Goal: Transaction & Acquisition: Purchase product/service

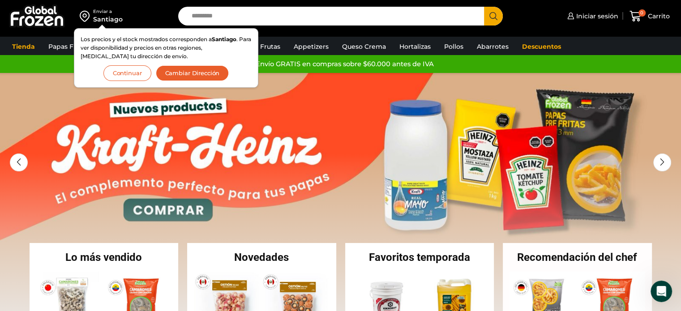
click at [198, 71] on button "Cambiar Dirección" at bounding box center [192, 73] width 73 height 16
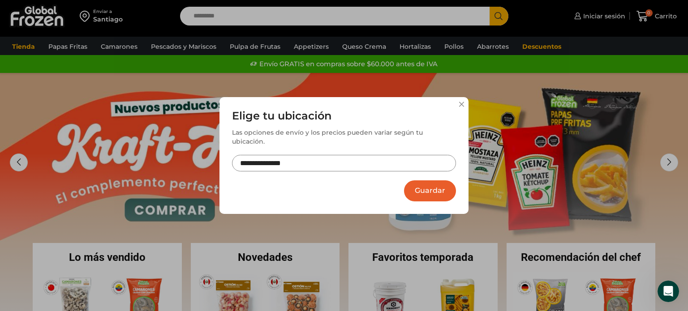
click at [428, 161] on input "**********" at bounding box center [344, 163] width 224 height 17
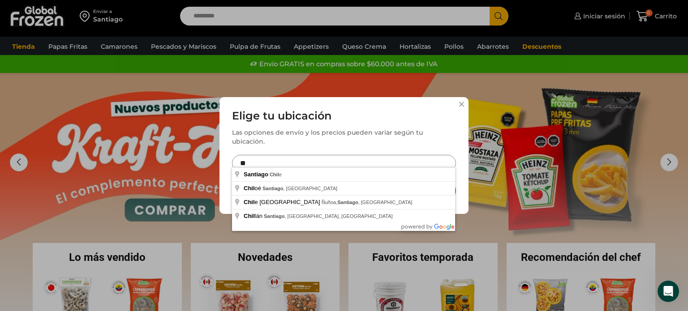
type input "*"
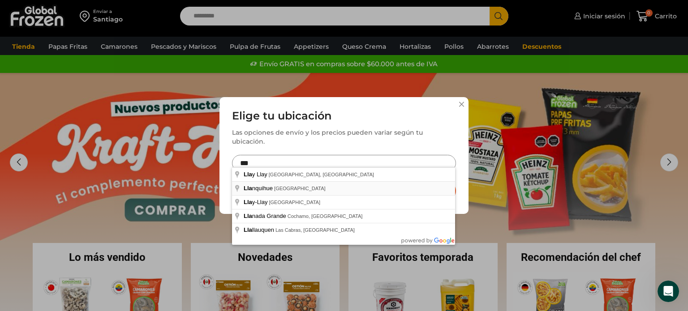
type input "**********"
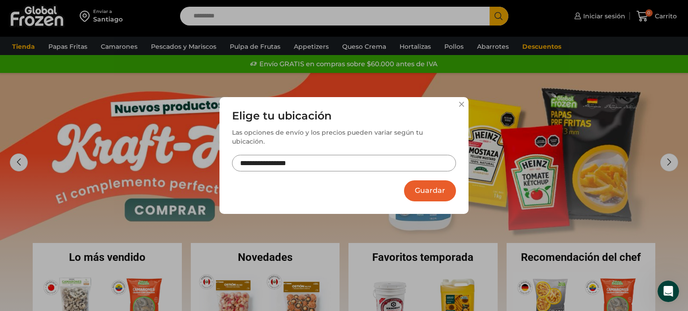
click at [428, 192] on button "Guardar" at bounding box center [430, 190] width 52 height 21
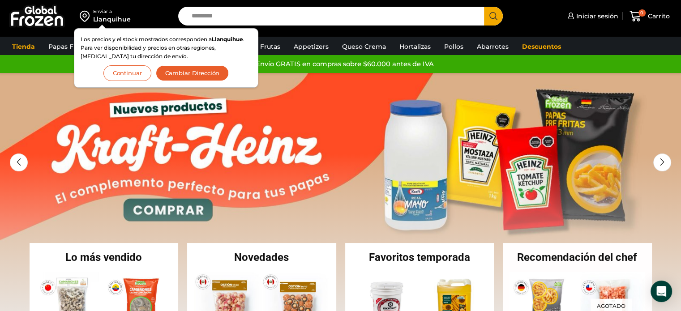
click at [116, 74] on button "Continuar" at bounding box center [127, 73] width 48 height 16
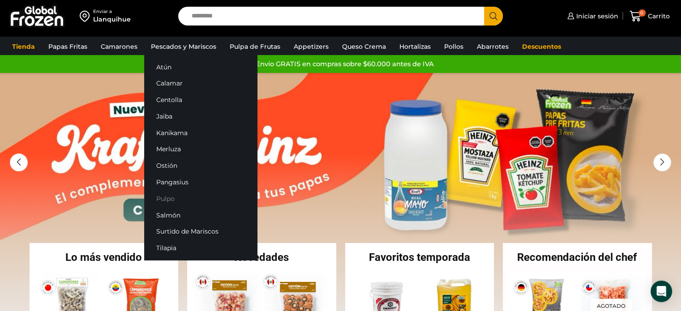
click at [168, 197] on link "Pulpo" at bounding box center [200, 198] width 113 height 17
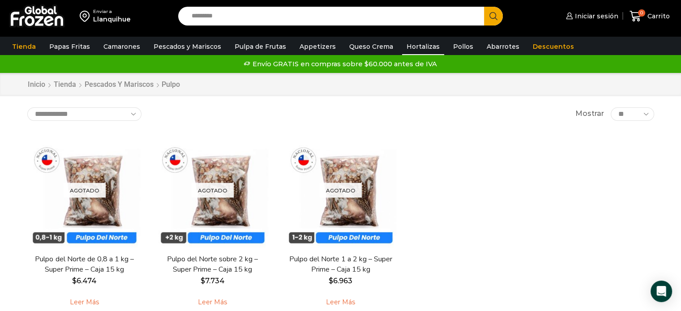
click at [415, 47] on link "Hortalizas" at bounding box center [423, 46] width 42 height 17
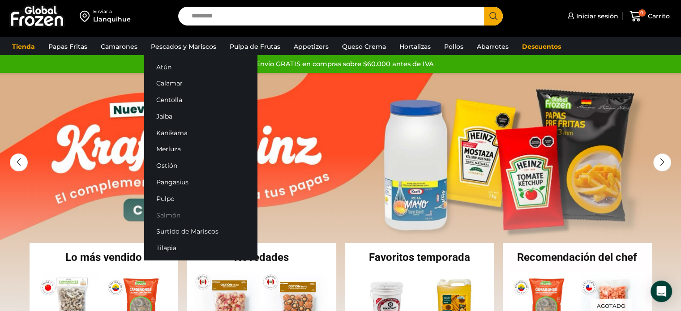
click at [172, 211] on link "Salmón" at bounding box center [200, 215] width 113 height 17
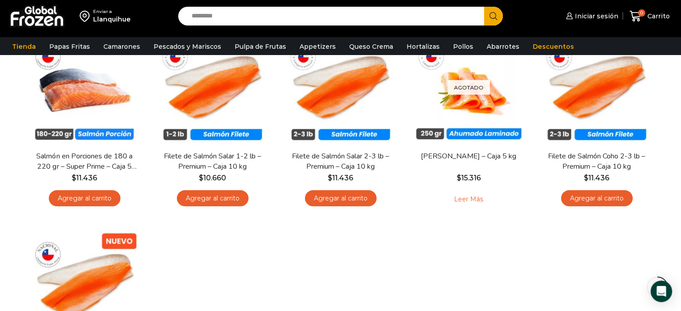
scroll to position [73, 0]
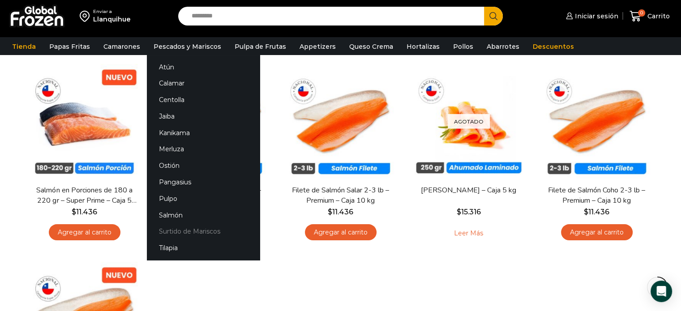
click at [204, 229] on link "Surtido de Mariscos" at bounding box center [203, 231] width 113 height 17
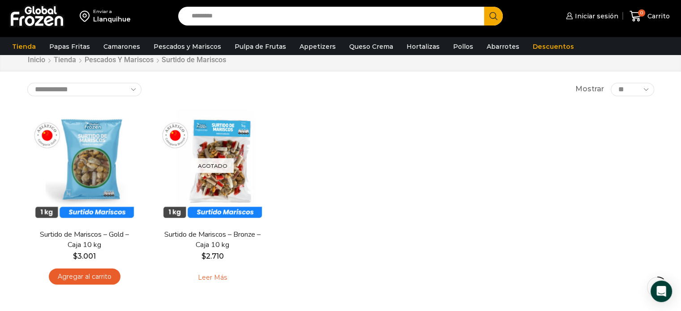
scroll to position [45, 0]
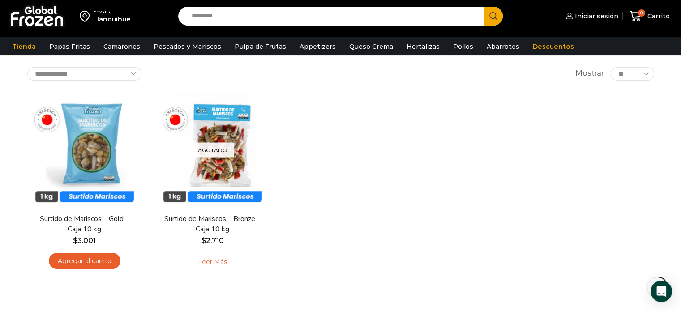
click at [360, 112] on div "En stock Vista Rápida Surtido de Mariscos – Gold – Caja 10 kg $ 3.001 Agregar a…" at bounding box center [341, 185] width 640 height 198
click at [242, 46] on link "Pulpa de Frutas" at bounding box center [260, 46] width 60 height 17
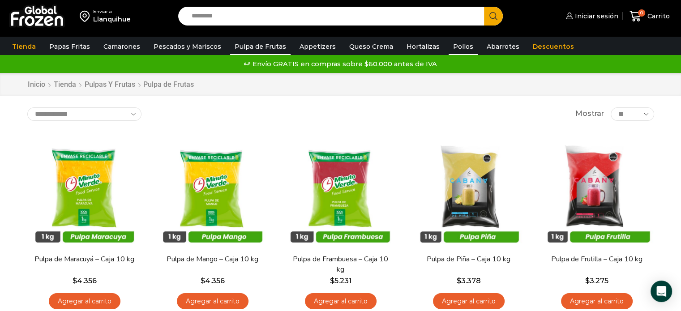
click at [449, 45] on link "Pollos" at bounding box center [463, 46] width 29 height 17
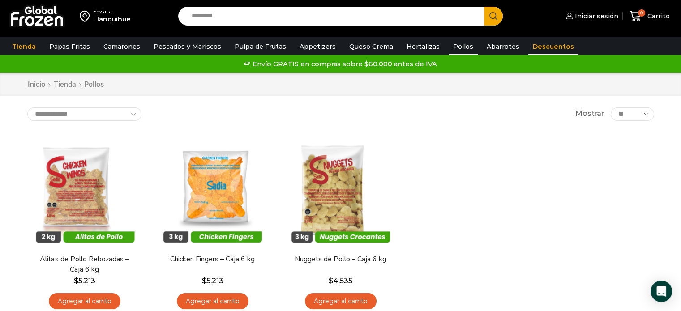
click at [546, 45] on link "Descuentos" at bounding box center [553, 46] width 50 height 17
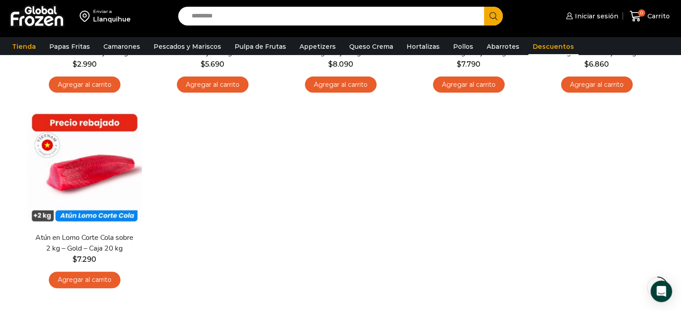
scroll to position [224, 0]
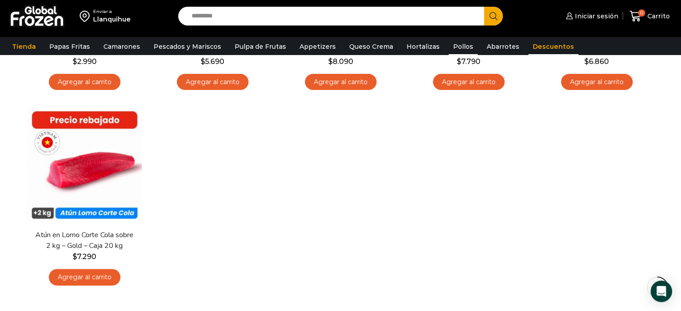
click at [451, 47] on link "Pollos" at bounding box center [463, 46] width 29 height 17
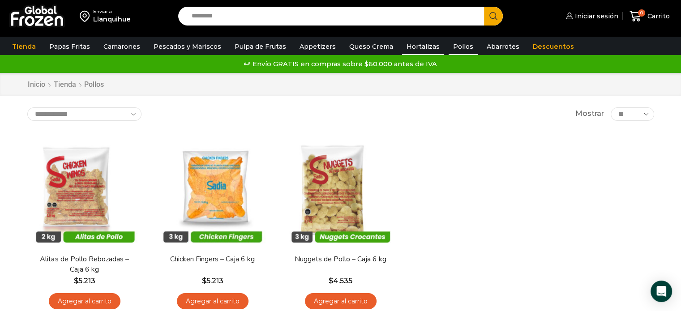
click at [411, 48] on link "Hortalizas" at bounding box center [423, 46] width 42 height 17
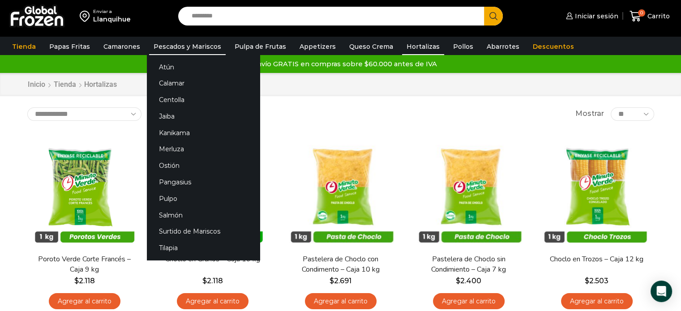
click at [178, 44] on link "Pescados y Mariscos" at bounding box center [187, 46] width 77 height 17
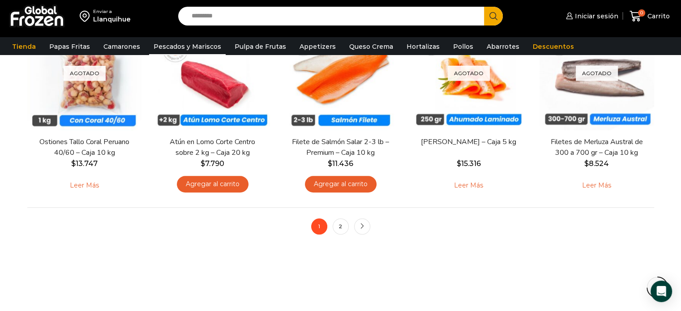
scroll to position [716, 0]
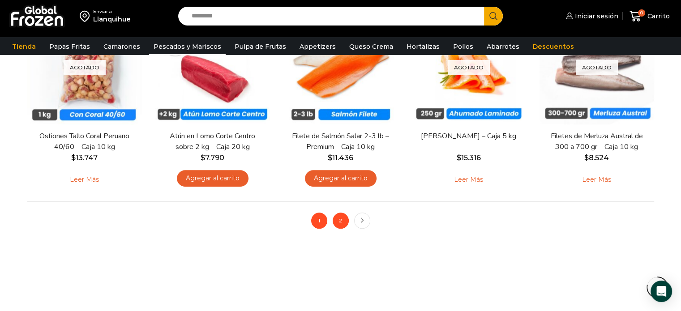
click at [341, 220] on link "2" at bounding box center [341, 221] width 16 height 16
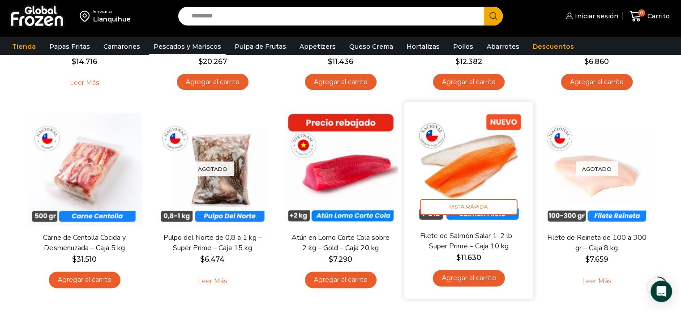
scroll to position [90, 0]
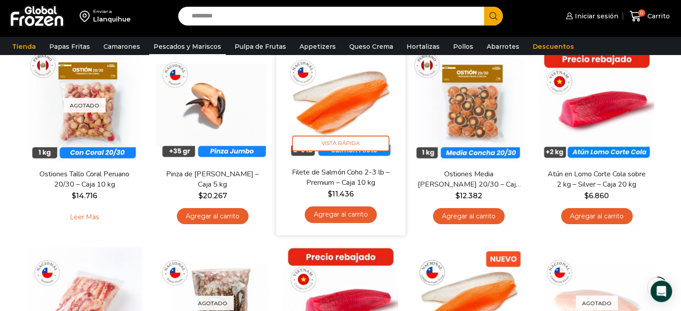
click at [334, 213] on link "Agregar al carrito" at bounding box center [340, 214] width 72 height 17
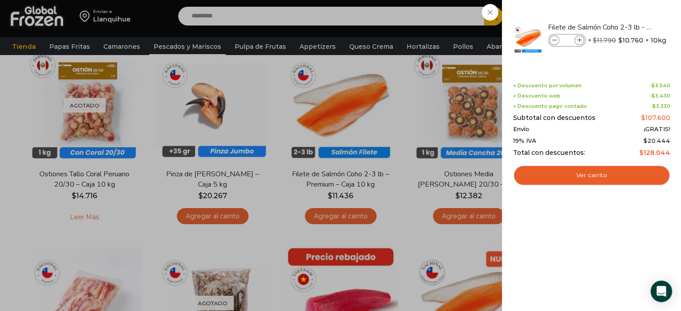
click at [627, 27] on div "1 Carrito 1 1 Shopping Cart *" at bounding box center [649, 16] width 45 height 21
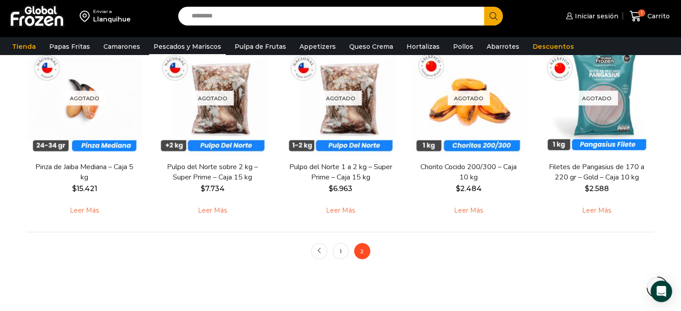
scroll to position [627, 0]
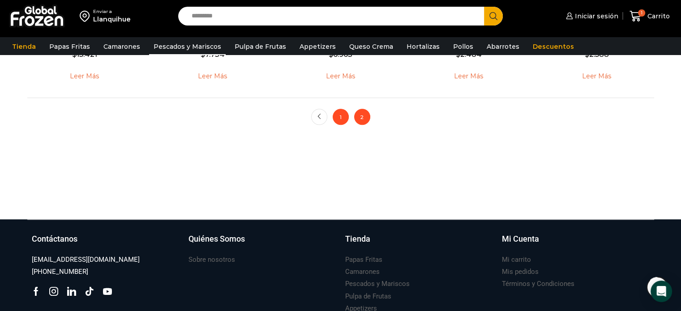
click at [335, 119] on link "1" at bounding box center [341, 117] width 16 height 16
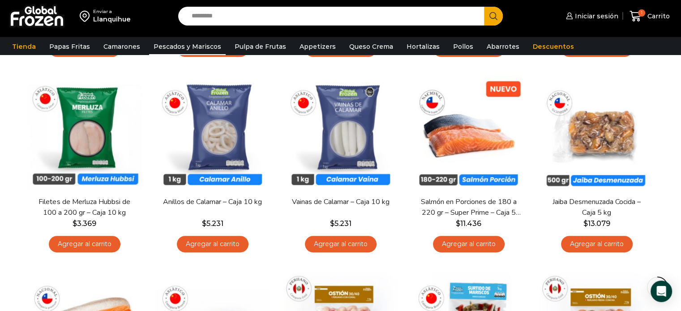
scroll to position [269, 0]
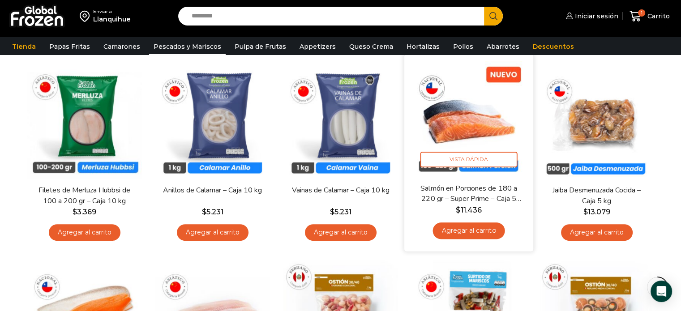
click at [448, 233] on link "Agregar al carrito" at bounding box center [468, 231] width 72 height 17
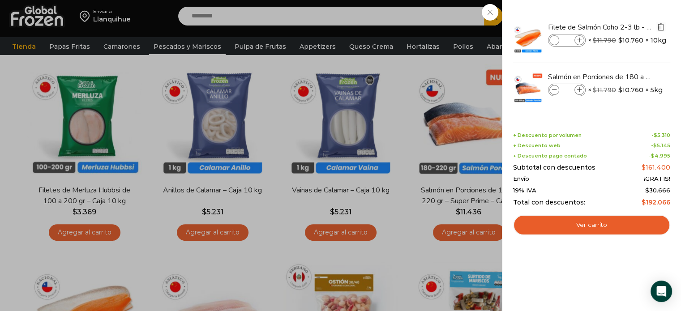
click at [661, 26] on img "Eliminar Filete de Salmón Coho 2-3 lb - Premium - Caja 10 kg del carrito" at bounding box center [661, 27] width 8 height 8
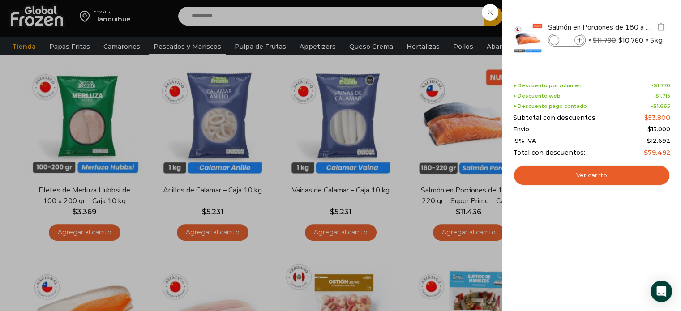
click at [579, 40] on icon at bounding box center [579, 40] width 5 height 5
type input "*"
click at [579, 40] on icon at bounding box center [579, 40] width 5 height 5
type input "*"
click at [627, 27] on div "3 [GEOGRAPHIC_DATA] 3 3 Shopping Cart" at bounding box center [649, 16] width 45 height 21
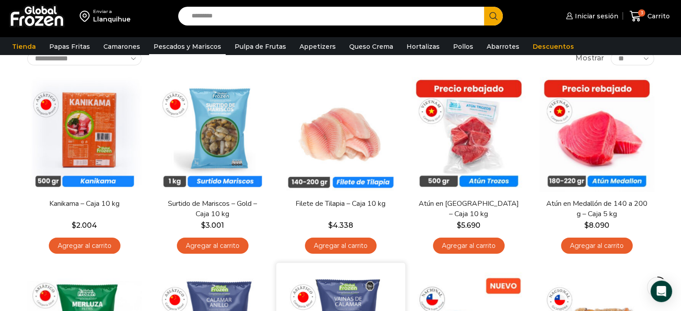
scroll to position [45, 0]
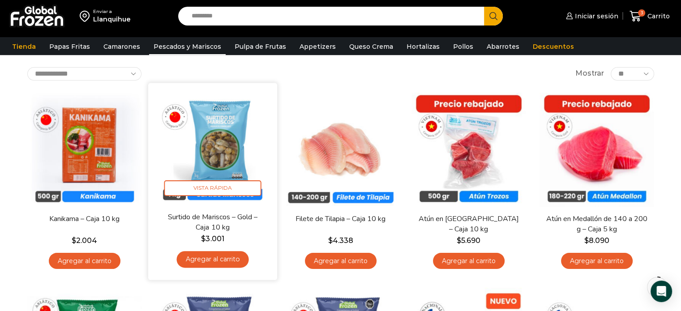
click at [214, 258] on link "Agregar al carrito" at bounding box center [212, 259] width 72 height 17
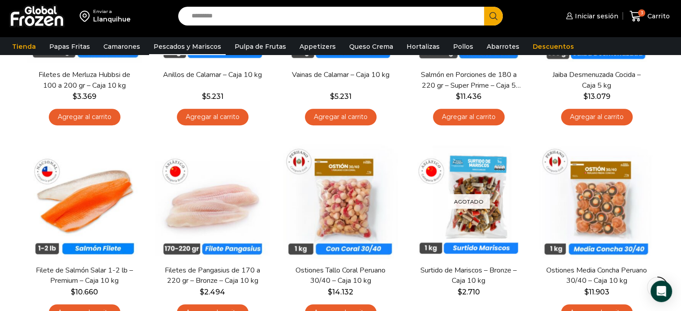
scroll to position [448, 0]
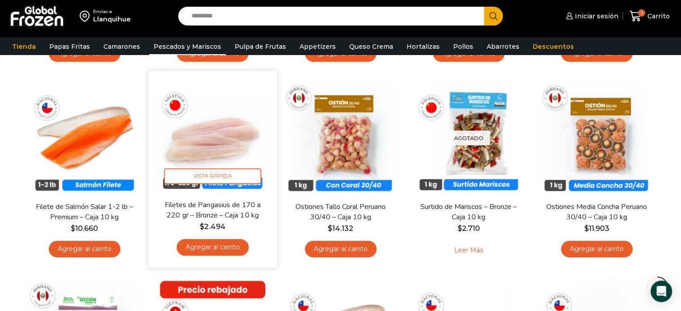
click at [214, 248] on link "Agregar al carrito" at bounding box center [212, 247] width 72 height 17
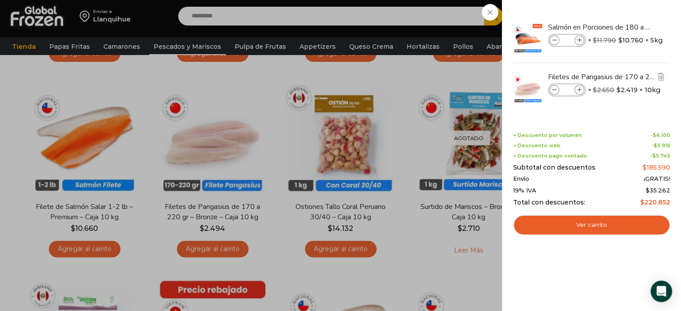
click at [578, 89] on icon at bounding box center [579, 90] width 5 height 5
type input "*"
click at [580, 90] on icon at bounding box center [579, 90] width 5 height 5
type input "*"
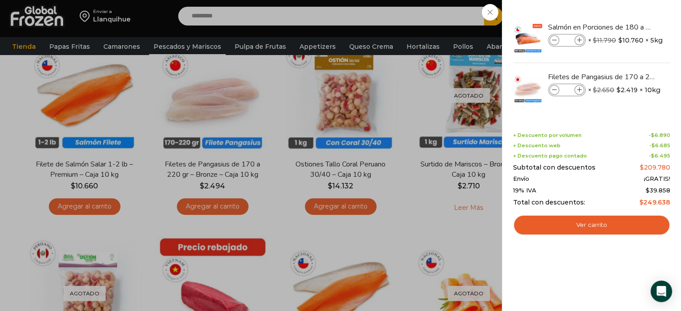
scroll to position [492, 0]
